Goal: Task Accomplishment & Management: Use online tool/utility

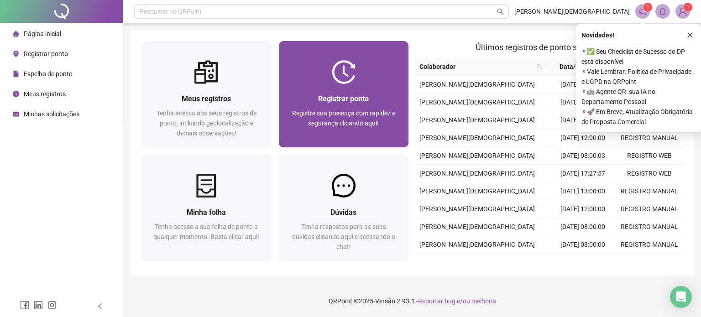
click at [358, 100] on span "Registrar ponto" at bounding box center [343, 99] width 51 height 9
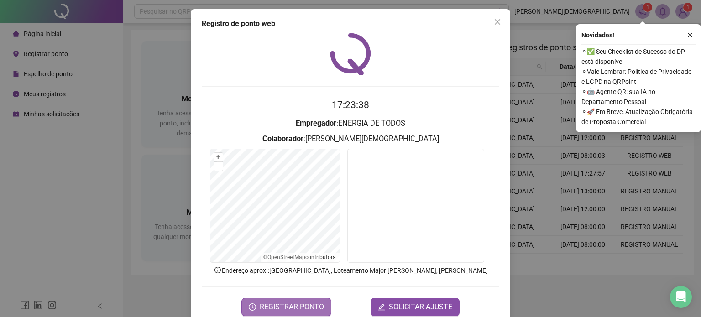
click at [314, 307] on span "REGISTRAR PONTO" at bounding box center [292, 307] width 64 height 11
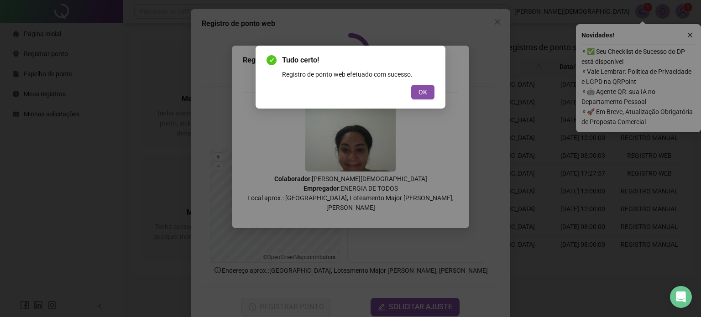
drag, startPoint x: 416, startPoint y: 90, endPoint x: 416, endPoint y: 104, distance: 13.3
click at [416, 97] on button "OK" at bounding box center [422, 92] width 23 height 15
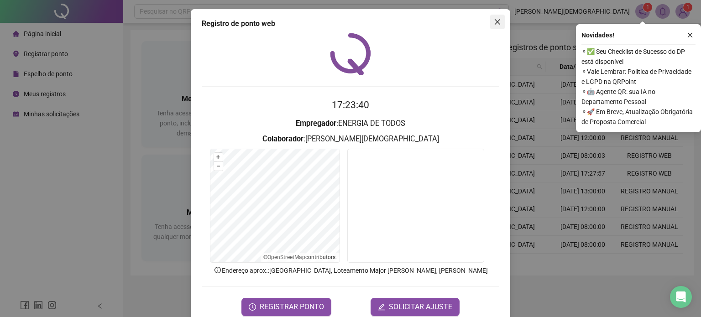
click at [495, 22] on icon "close" at bounding box center [497, 21] width 5 height 5
